Goal: Task Accomplishment & Management: Manage account settings

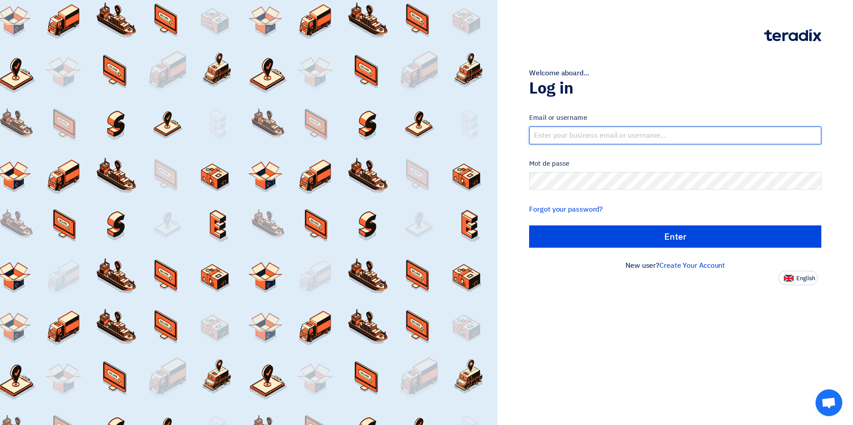
click at [573, 135] on input "text" at bounding box center [675, 136] width 292 height 18
type input "[EMAIL_ADDRESS][DOMAIN_NAME]"
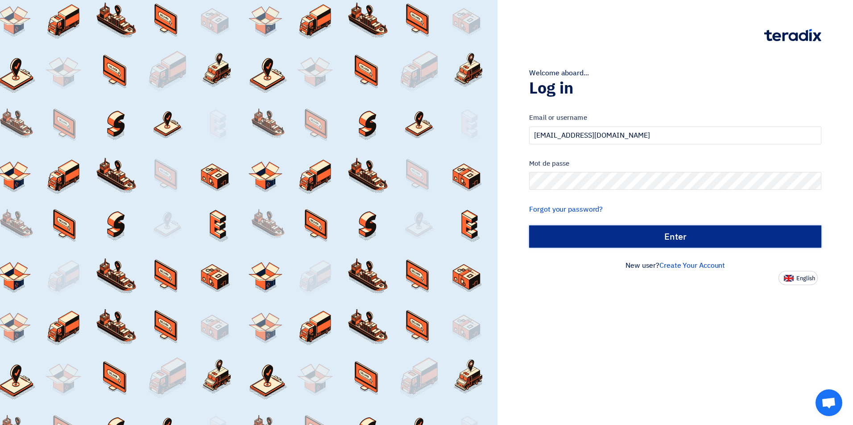
click at [664, 233] on input "الدخول" at bounding box center [675, 237] width 292 height 22
type input "Sign in"
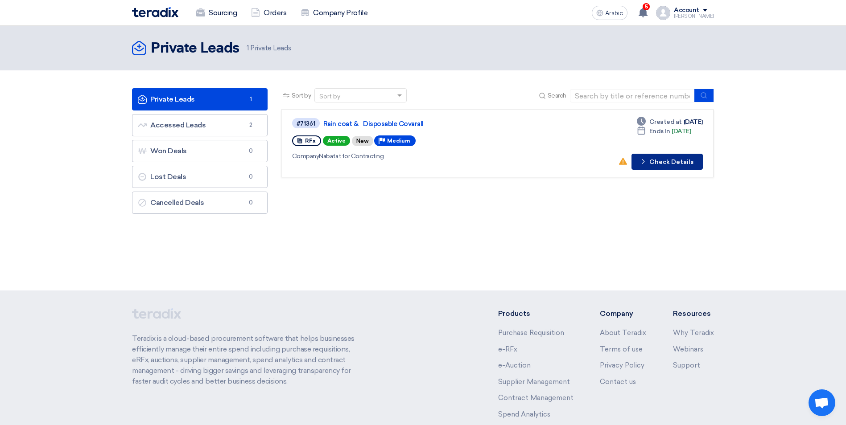
click at [666, 164] on font "Check Details" at bounding box center [671, 162] width 44 height 6
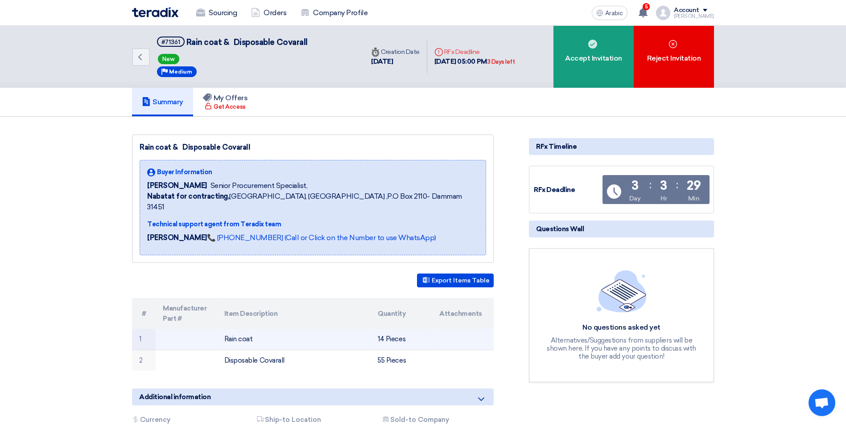
click at [234, 335] on font "Rain coat" at bounding box center [238, 339] width 29 height 8
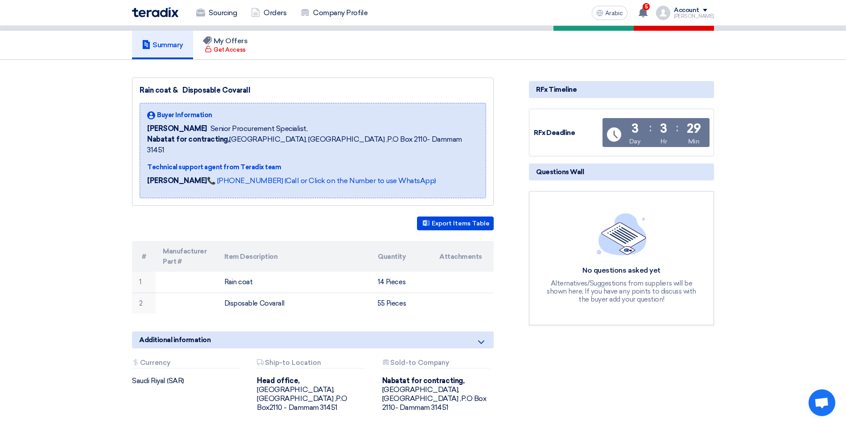
scroll to position [134, 0]
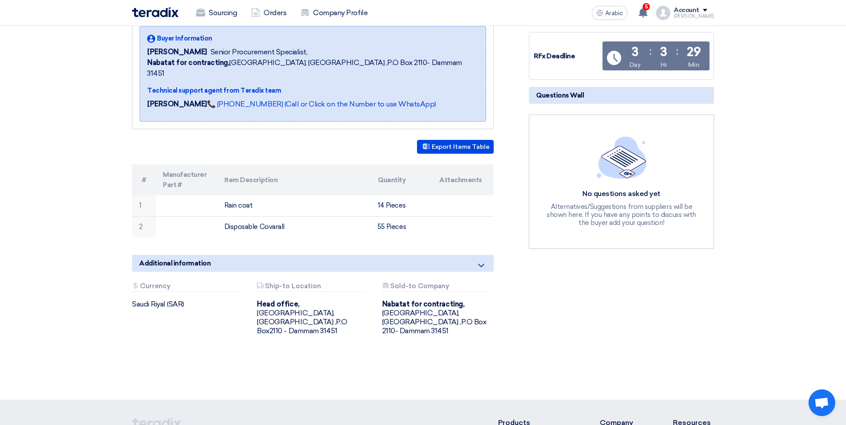
click at [482, 260] on icon at bounding box center [481, 265] width 11 height 11
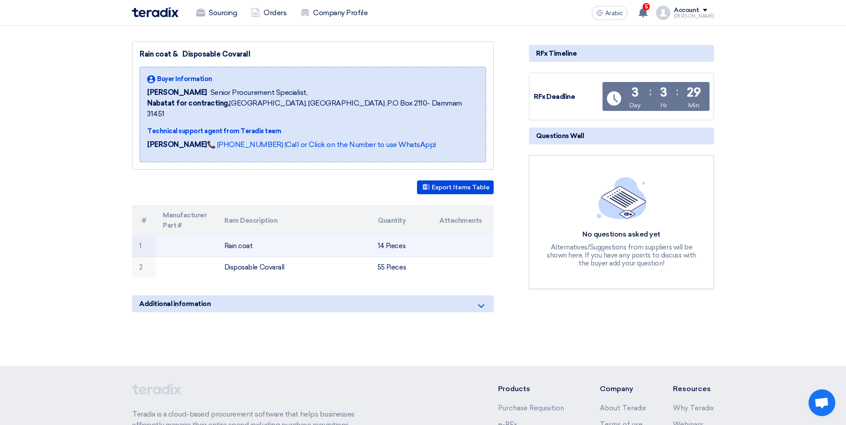
scroll to position [0, 0]
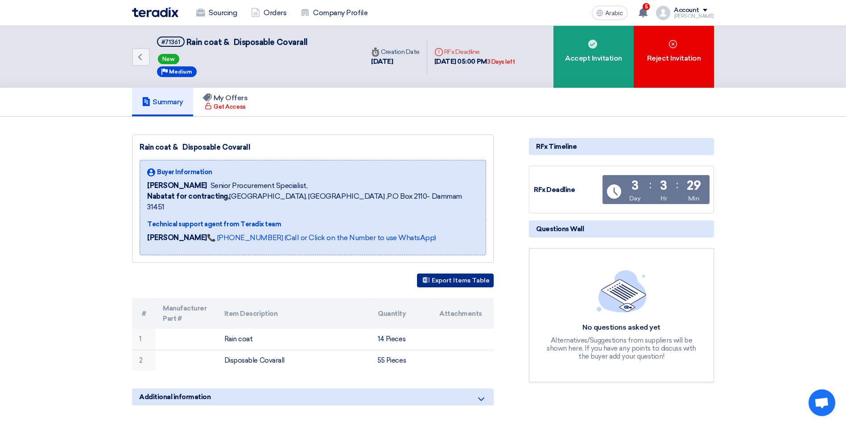
click at [466, 277] on font "Export Items Table" at bounding box center [461, 281] width 58 height 8
click at [825, 34] on div "Back #71361 Rain coat & Disposable Covarall New Priority Medium Time Creation D…" at bounding box center [423, 57] width 846 height 62
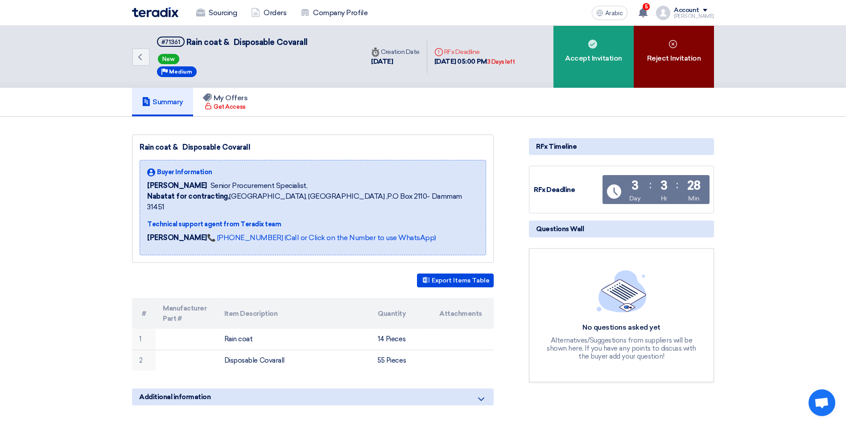
click at [684, 50] on div "Reject Invitation" at bounding box center [674, 57] width 80 height 62
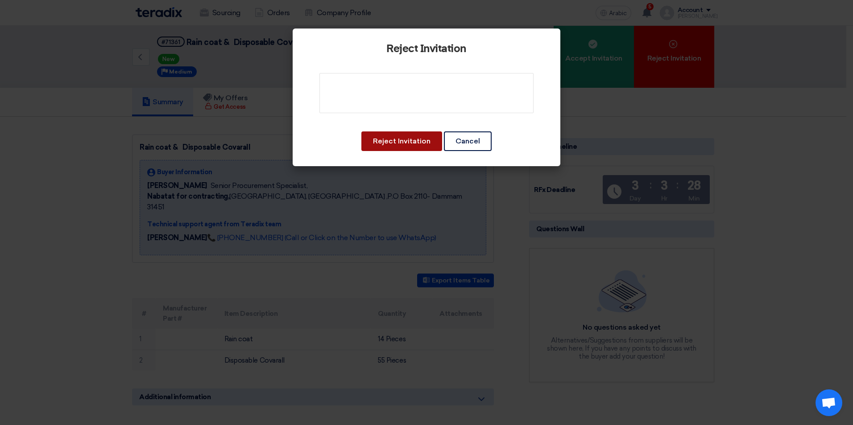
click at [410, 145] on button "Reject Invitation" at bounding box center [401, 142] width 81 height 20
click at [414, 139] on button "Reject Invitation" at bounding box center [401, 142] width 81 height 20
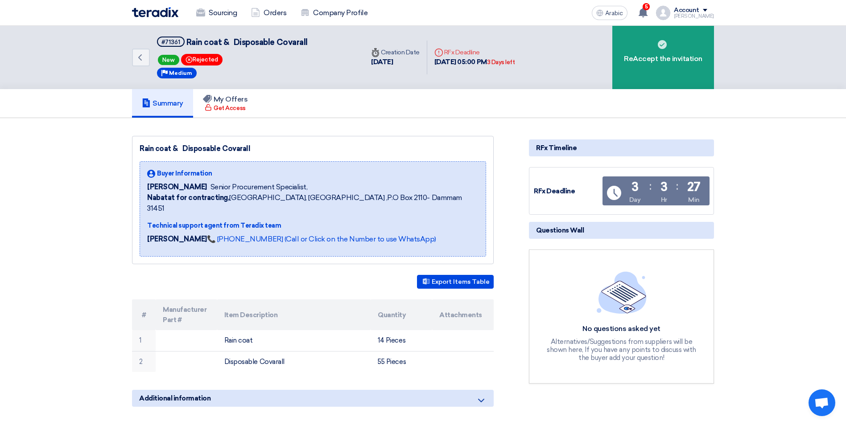
click at [707, 10] on span at bounding box center [705, 10] width 4 height 3
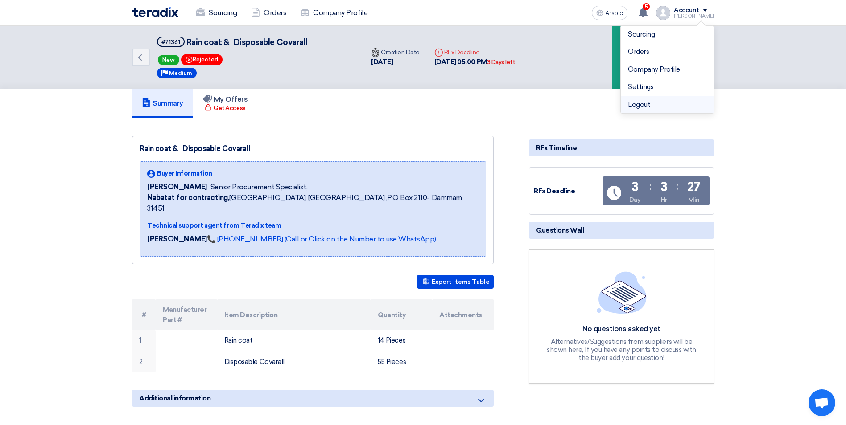
click at [646, 103] on li "Logout" at bounding box center [667, 104] width 93 height 17
